Goal: Check status: Verify the current state of an ongoing process or item

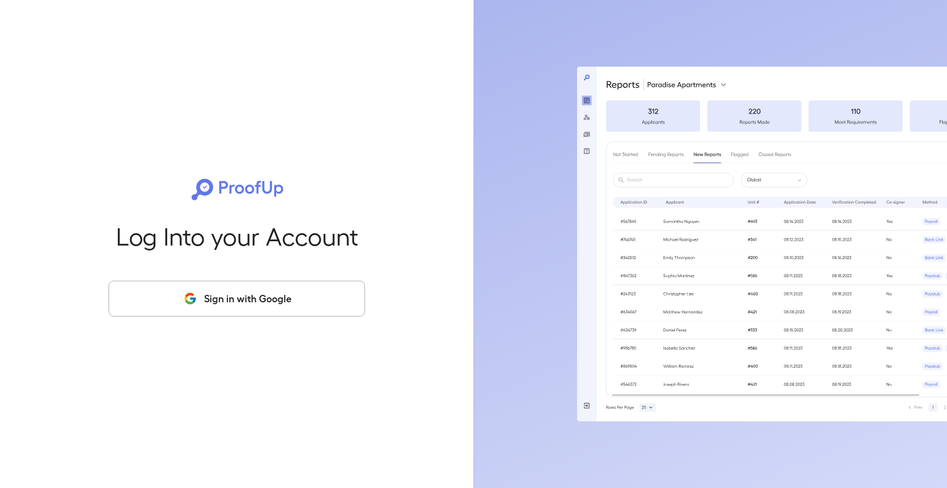
click at [233, 299] on button "Sign in with Google" at bounding box center [237, 299] width 257 height 36
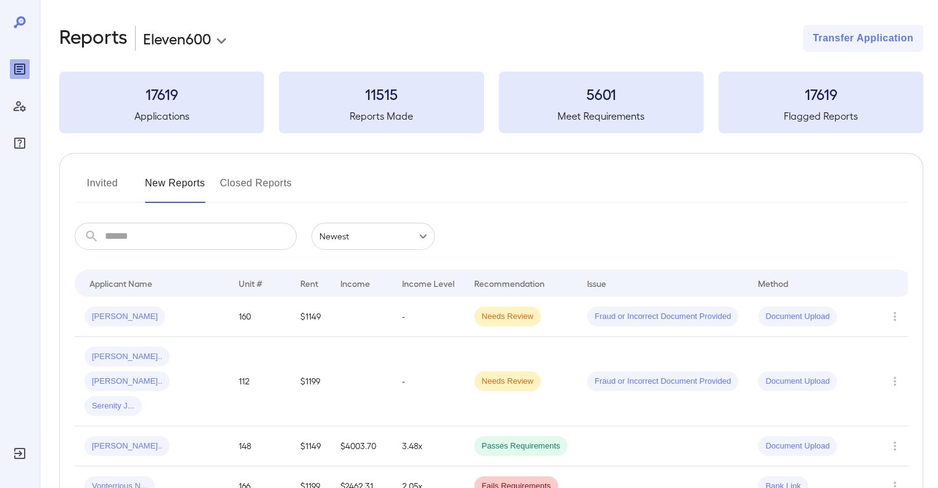
click at [210, 43] on body "**********" at bounding box center [469, 244] width 938 height 488
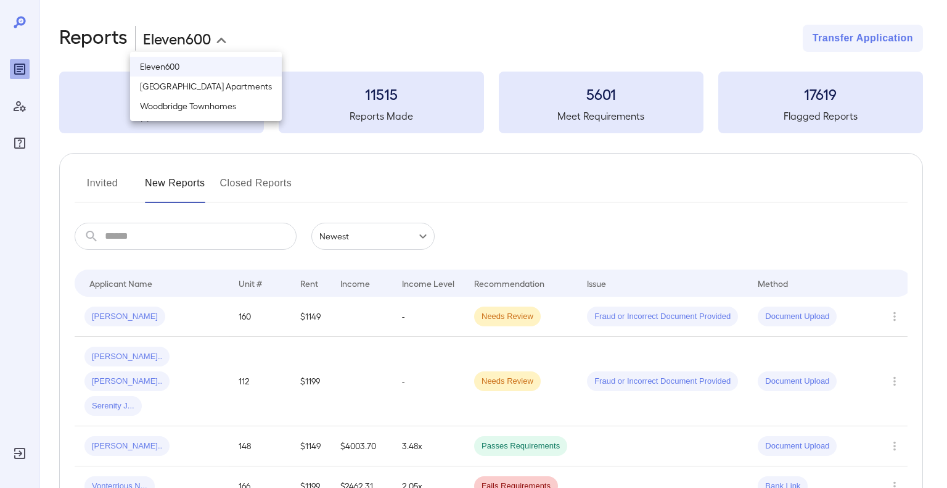
click at [174, 108] on li "Woodbridge Townhomes" at bounding box center [206, 106] width 152 height 20
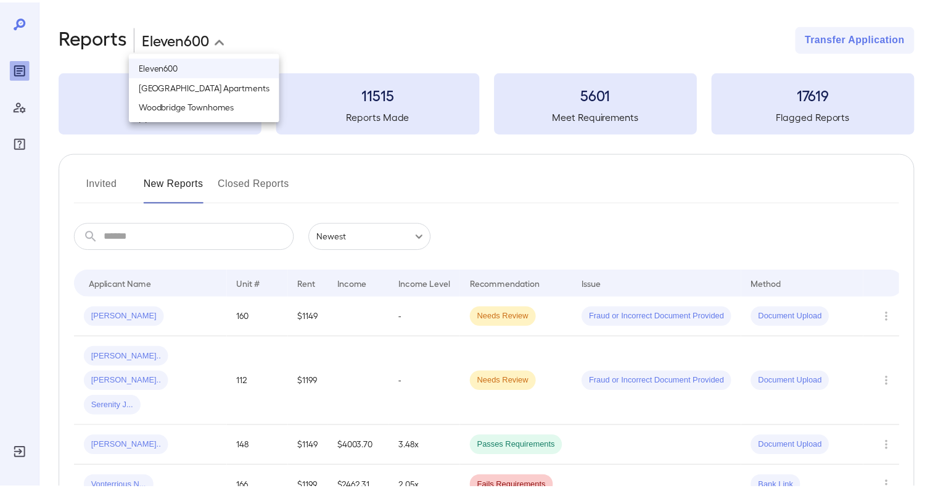
type input "**********"
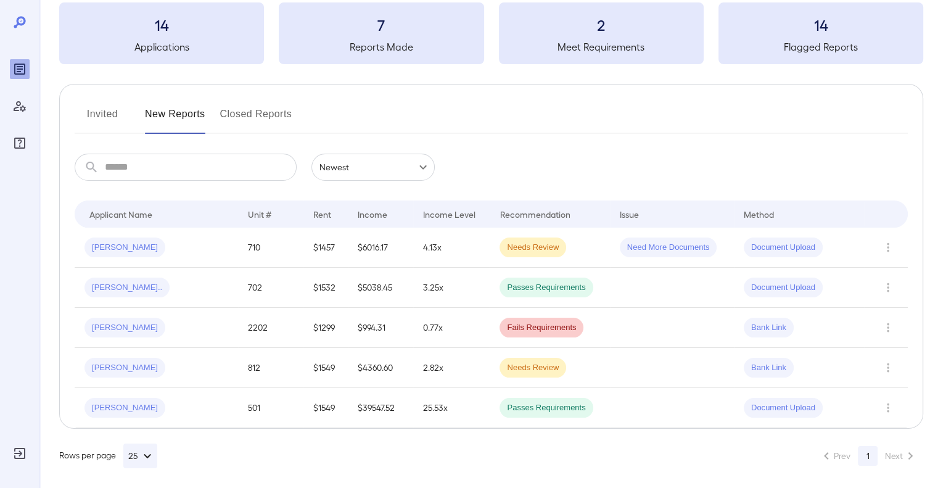
scroll to position [73, 0]
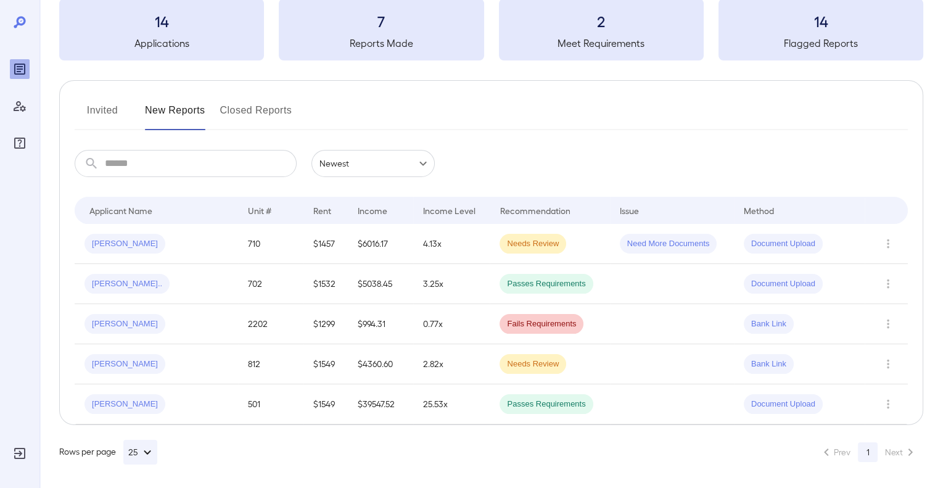
click at [117, 118] on button "Invited" at bounding box center [103, 116] width 56 height 30
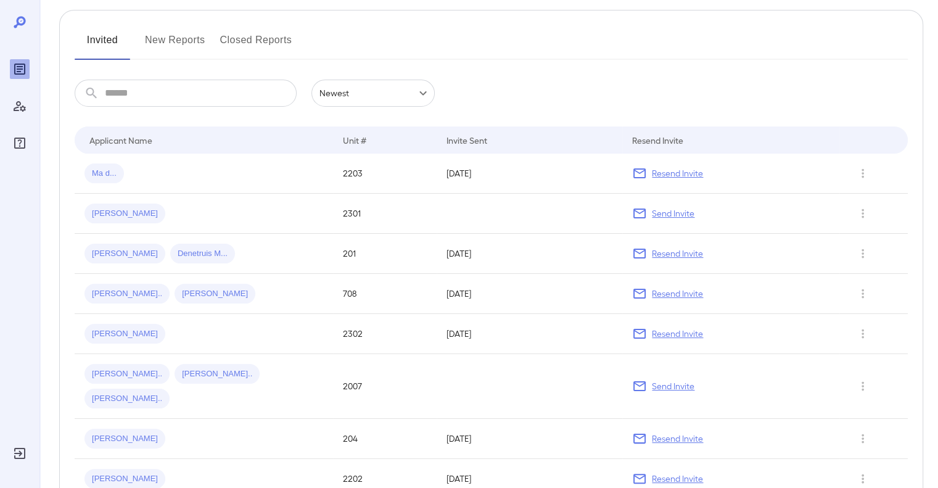
scroll to position [47, 0]
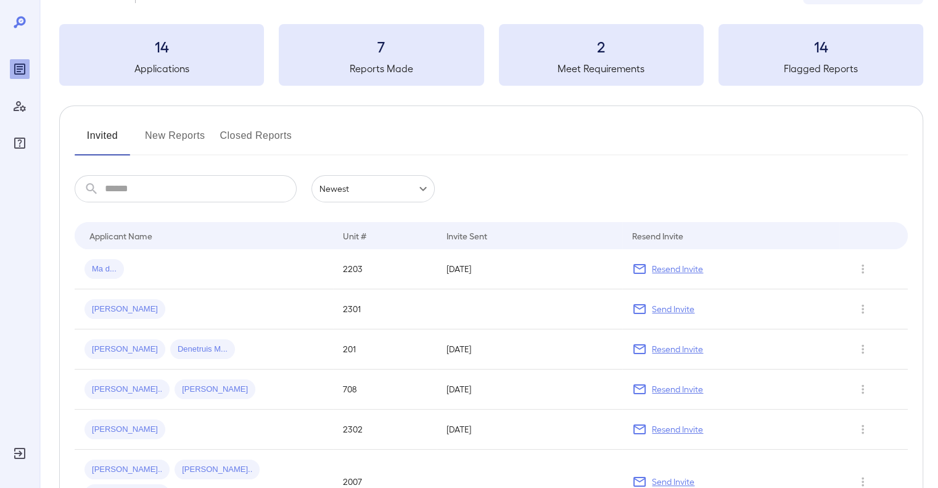
click at [187, 133] on button "New Reports" at bounding box center [175, 141] width 60 height 30
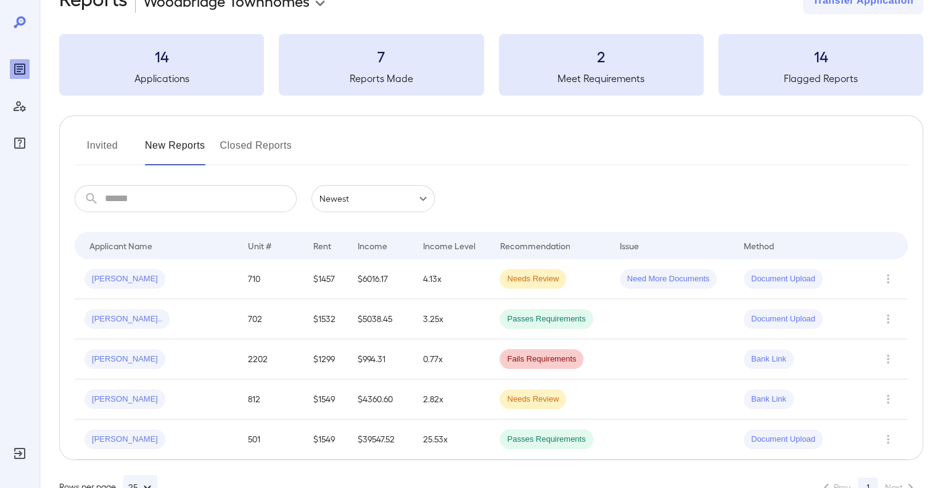
scroll to position [73, 0]
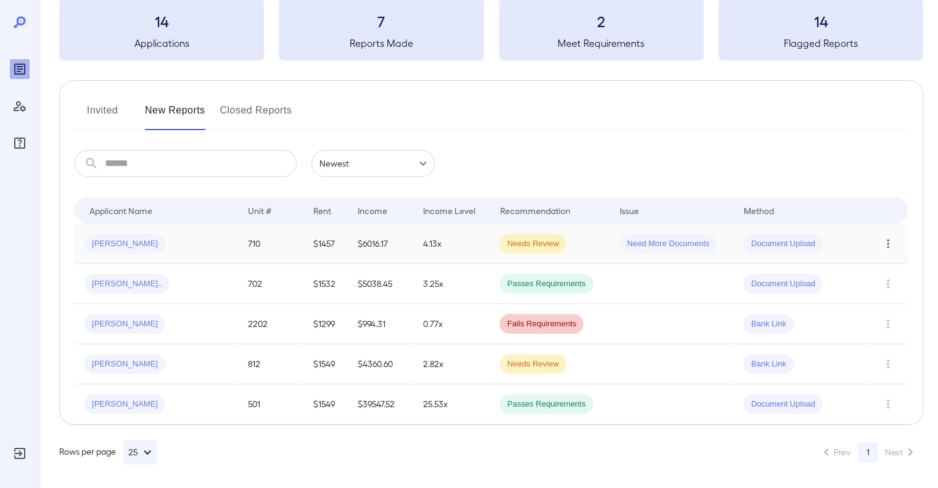
click at [886, 238] on icon "Row Actions" at bounding box center [888, 243] width 14 height 15
click at [211, 431] on div at bounding box center [469, 244] width 938 height 488
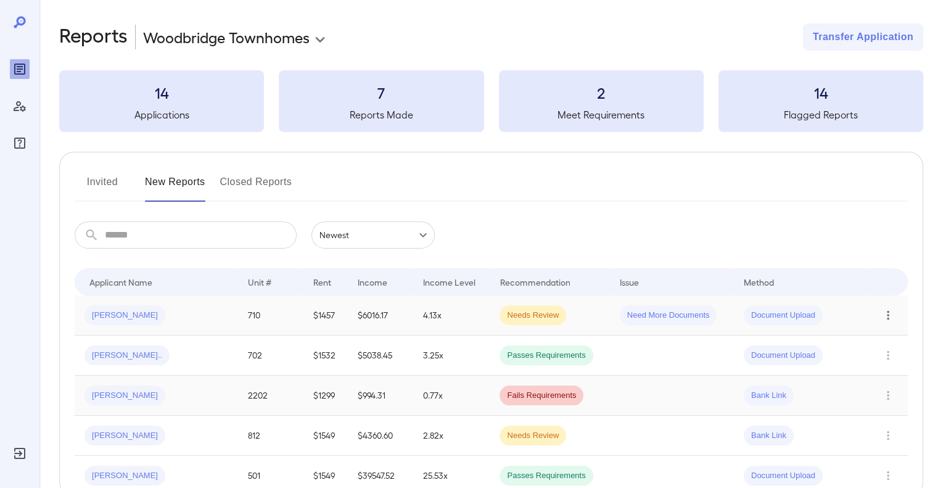
scroll to position [0, 0]
click at [109, 181] on button "Invited" at bounding box center [103, 188] width 56 height 30
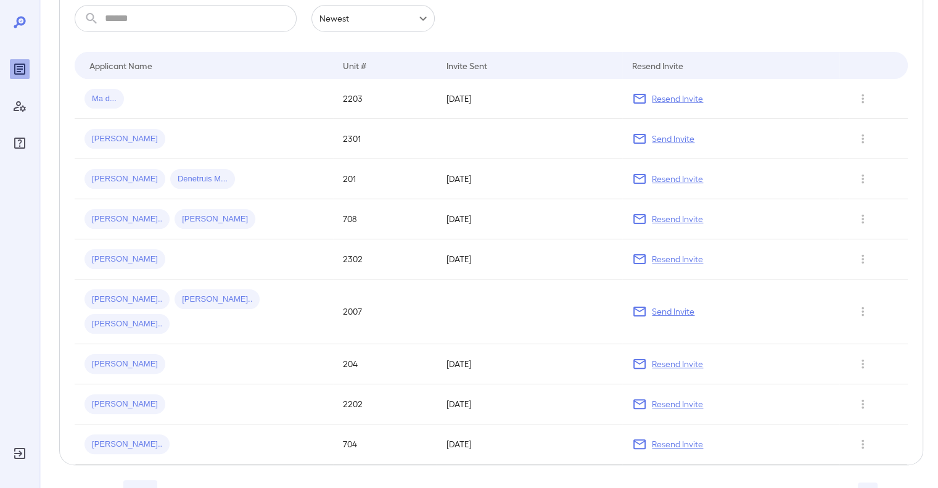
scroll to position [233, 0]
